Goal: Task Accomplishment & Management: Manage account settings

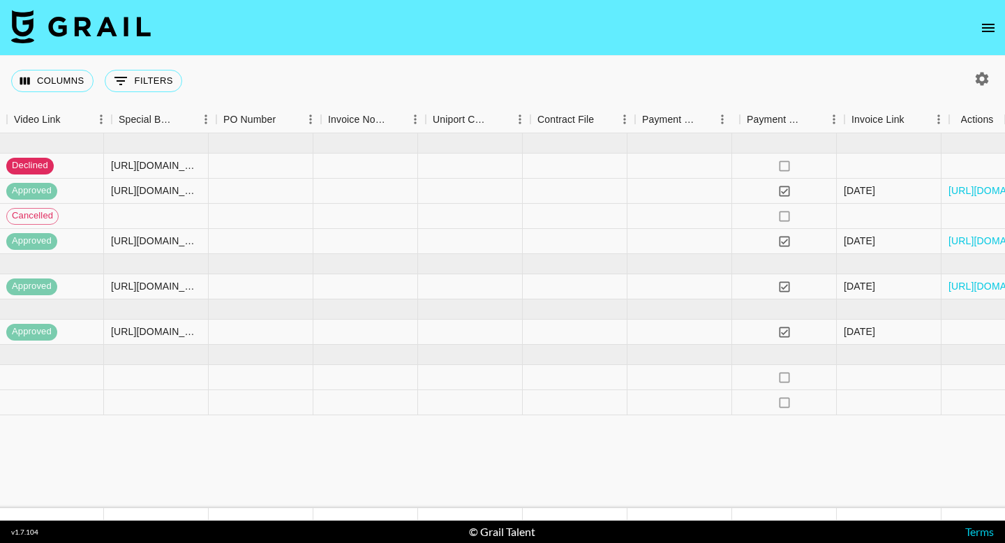
scroll to position [0, 1312]
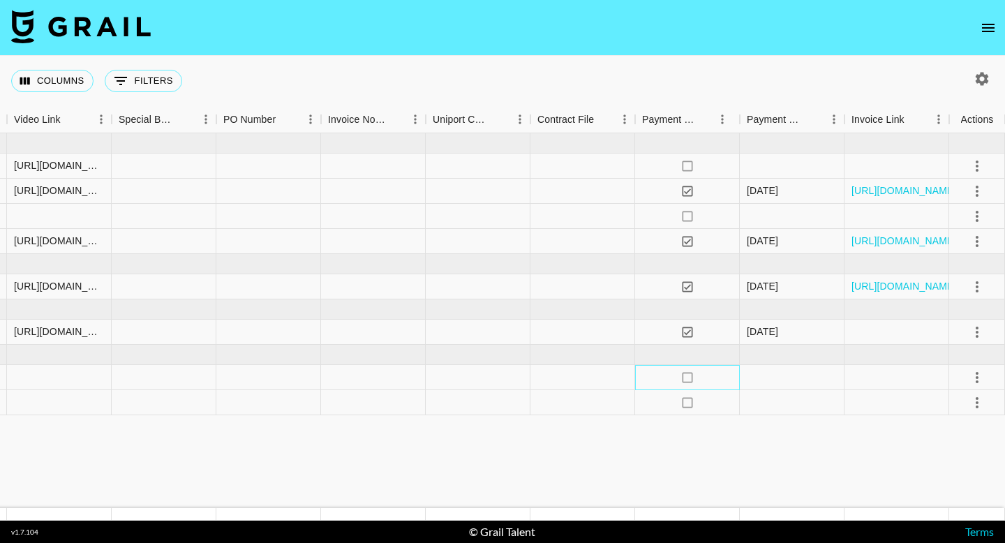
click at [687, 378] on icon "no" at bounding box center [688, 378] width 14 height 14
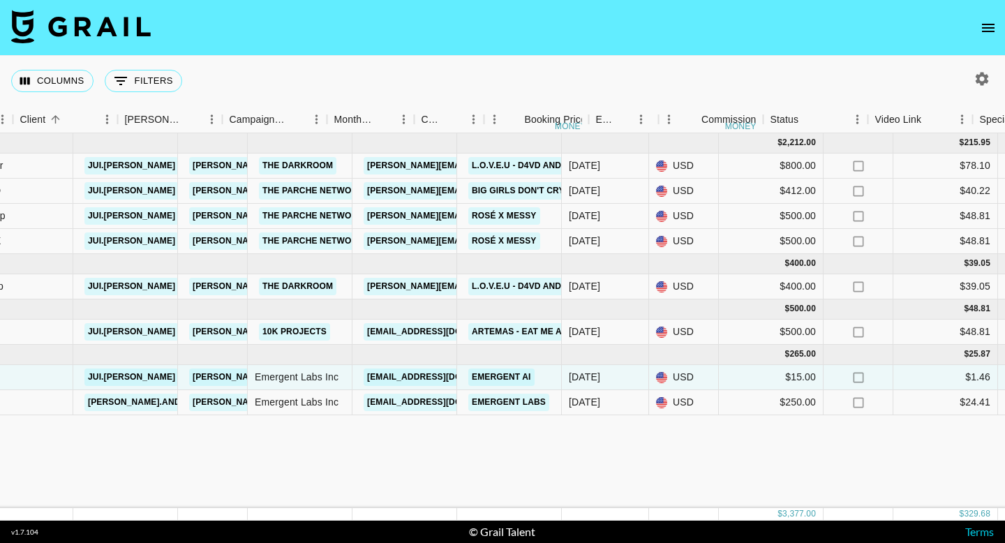
scroll to position [0, 0]
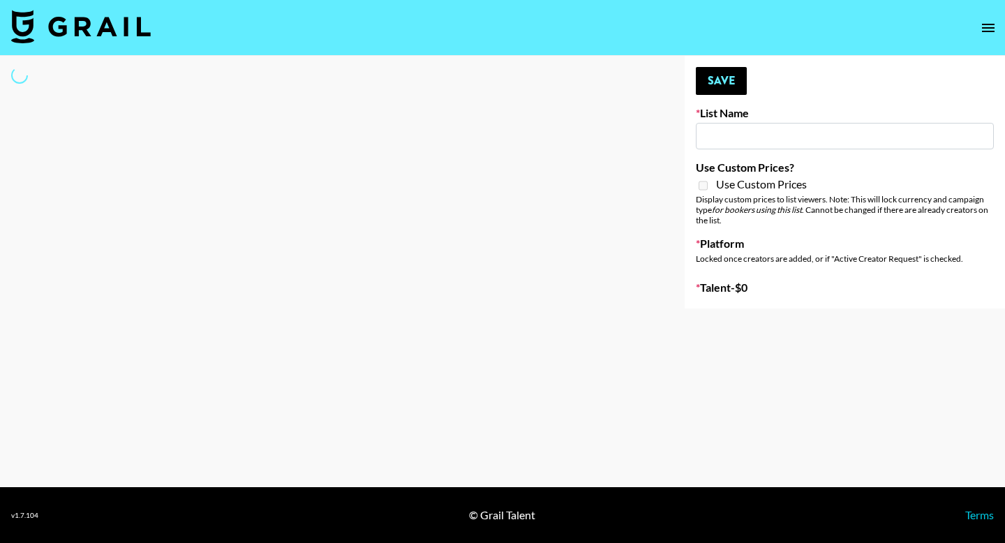
type input "[GEOGRAPHIC_DATA]"
select select "Song"
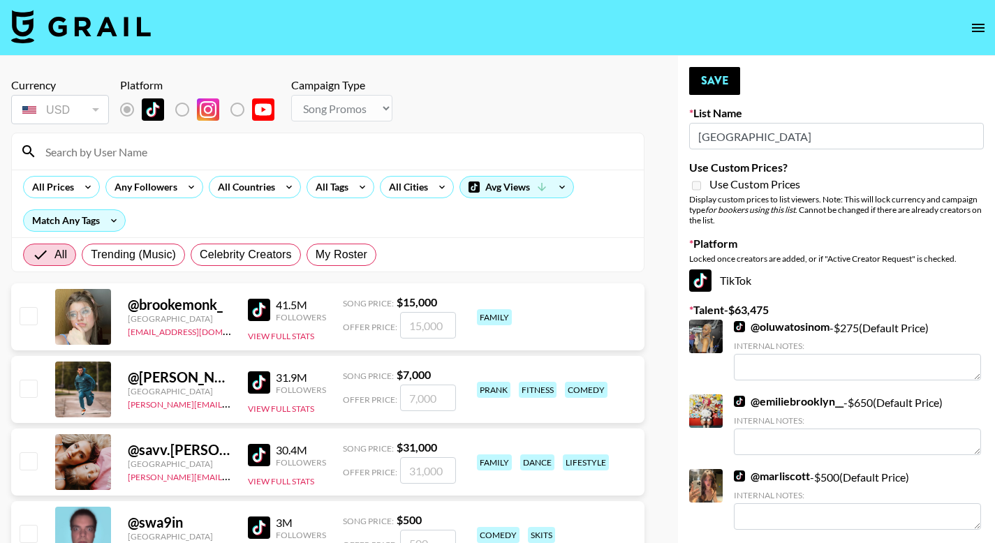
click at [315, 158] on input at bounding box center [336, 151] width 598 height 22
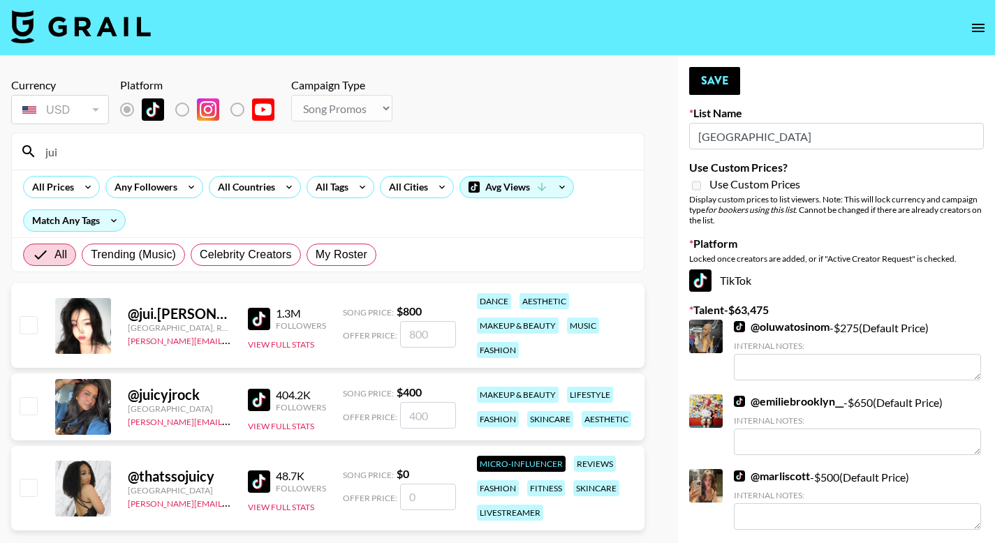
type input "jui"
click at [24, 324] on input "checkbox" at bounding box center [28, 324] width 17 height 17
checkbox input "true"
type input "800"
click at [723, 83] on button "Save" at bounding box center [714, 81] width 51 height 28
